Goal: Task Accomplishment & Management: Use online tool/utility

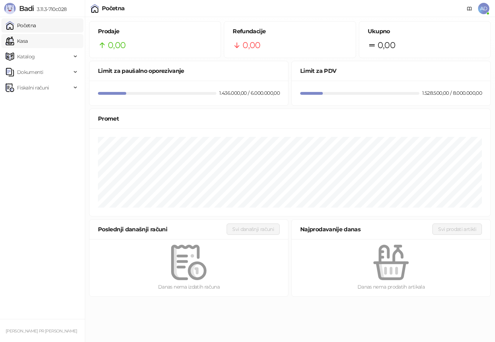
click at [28, 41] on link "Kasa" at bounding box center [17, 41] width 22 height 14
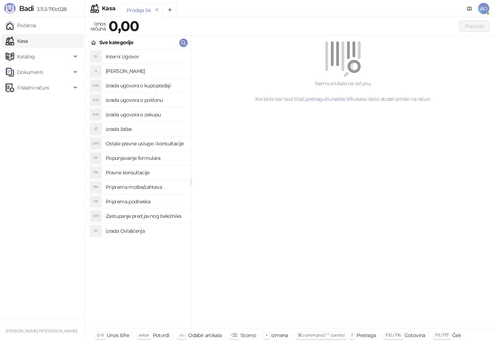
click at [136, 158] on h4 "Popunjavanje formulara" at bounding box center [145, 157] width 79 height 11
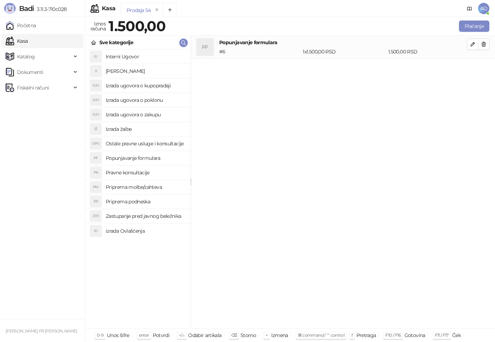
click at [144, 201] on h4 "Priprema podneska" at bounding box center [145, 201] width 79 height 11
click at [140, 231] on h4 "izrada Ovlašćenja" at bounding box center [145, 230] width 79 height 11
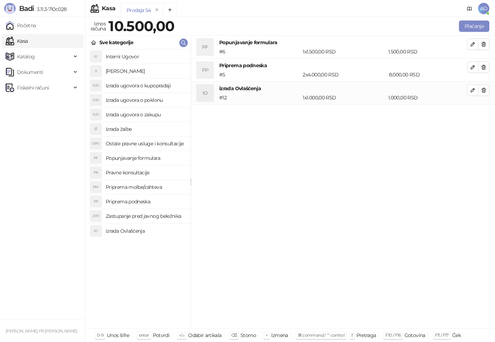
click at [148, 157] on h4 "Popunjavanje formulara" at bounding box center [145, 157] width 79 height 11
click at [143, 173] on h4 "Pravne konsultacije" at bounding box center [145, 172] width 79 height 11
